Goal: Contribute content: Contribute content

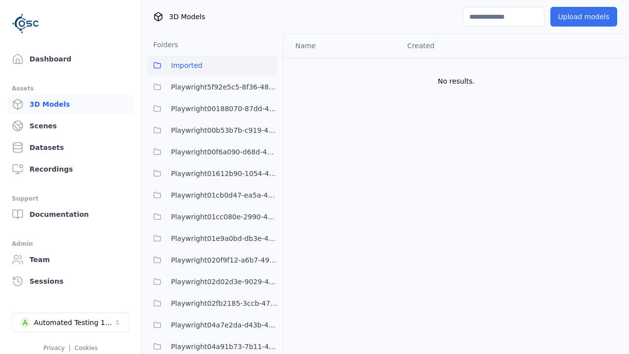
click at [583, 17] on button "Upload models" at bounding box center [584, 17] width 67 height 20
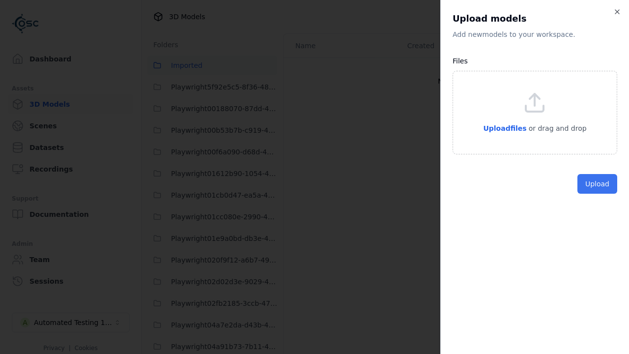
click at [597, 194] on button "Upload" at bounding box center [598, 184] width 40 height 20
